Goal: Information Seeking & Learning: Learn about a topic

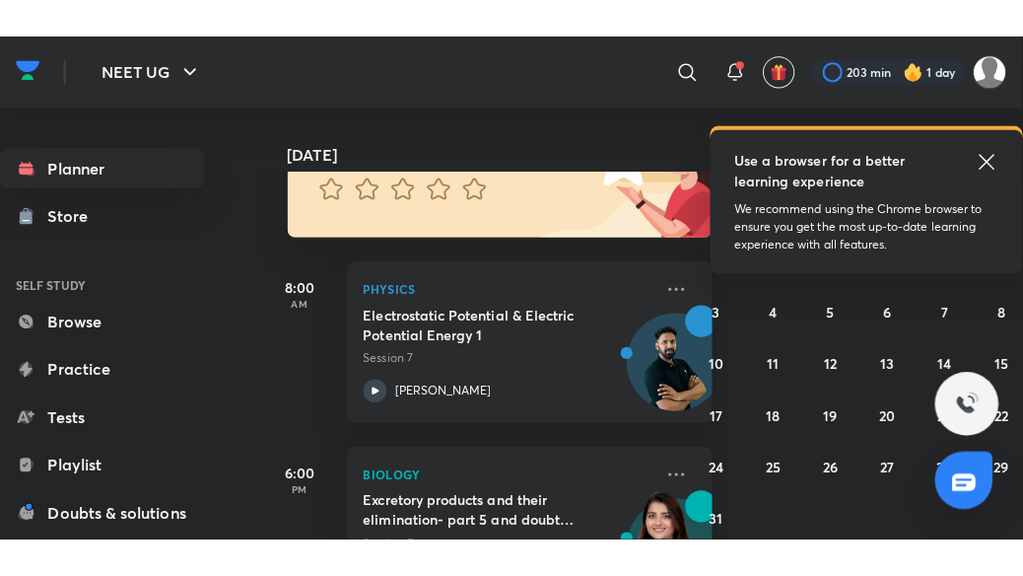
scroll to position [291, 0]
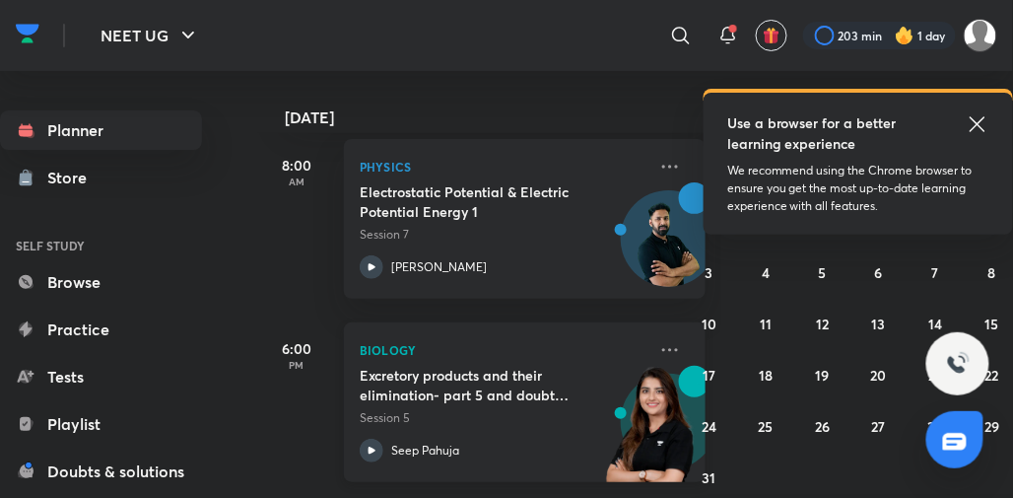
click at [379, 451] on icon at bounding box center [372, 451] width 24 height 24
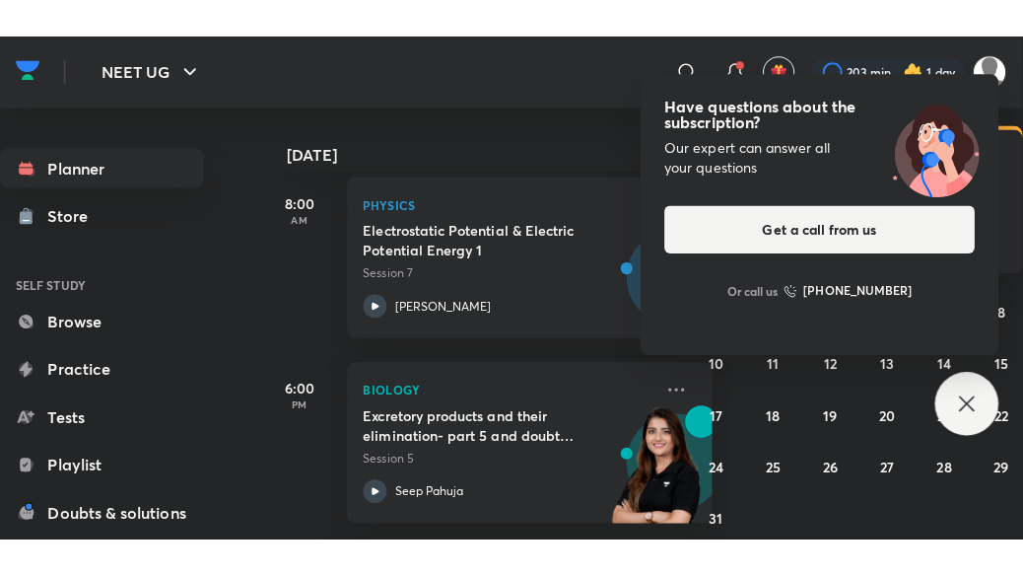
scroll to position [227, 0]
